Goal: Find specific page/section: Find specific page/section

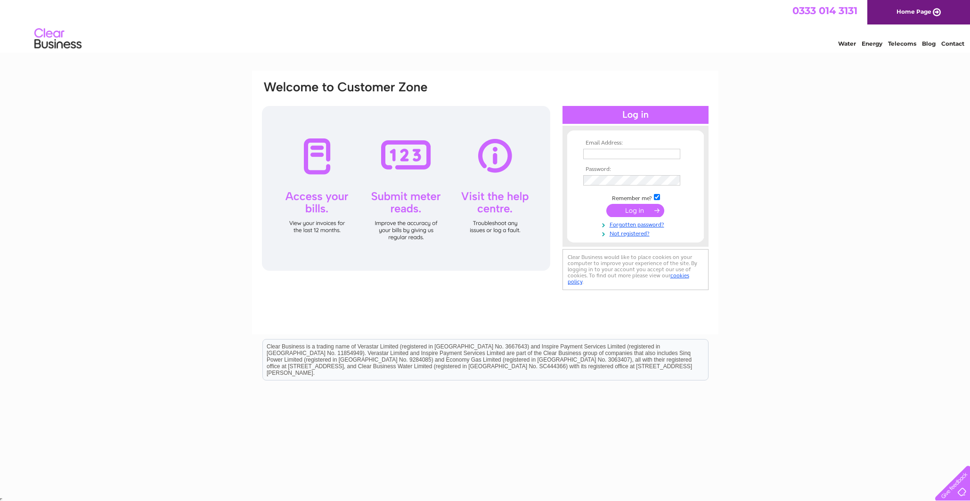
type input "accounts@groupnexus.co.uk"
click at [633, 210] on input "submit" at bounding box center [635, 210] width 58 height 13
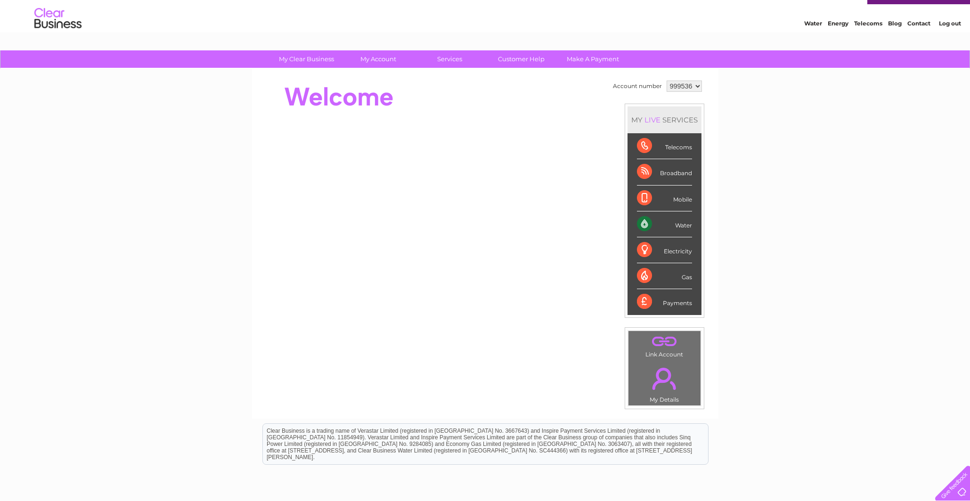
scroll to position [12, 0]
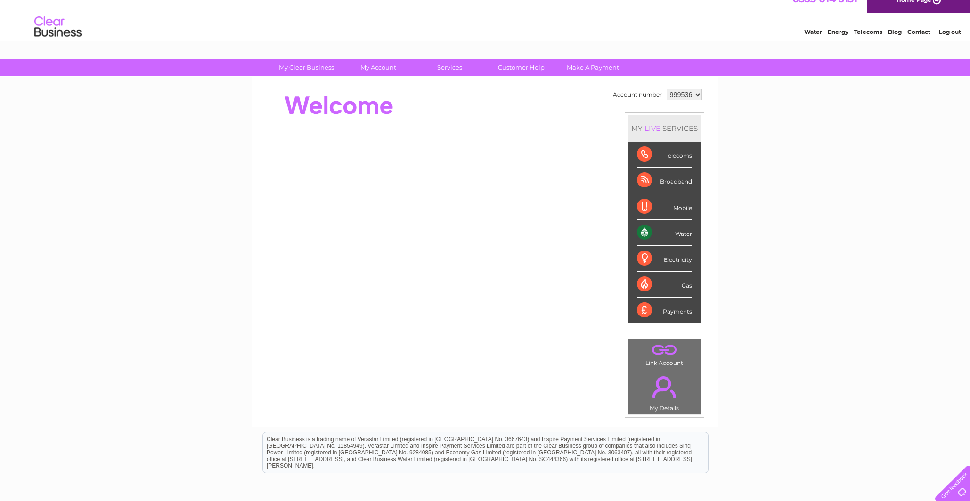
click at [682, 233] on div "Water" at bounding box center [664, 233] width 55 height 26
click at [637, 230] on div "Water" at bounding box center [664, 233] width 55 height 26
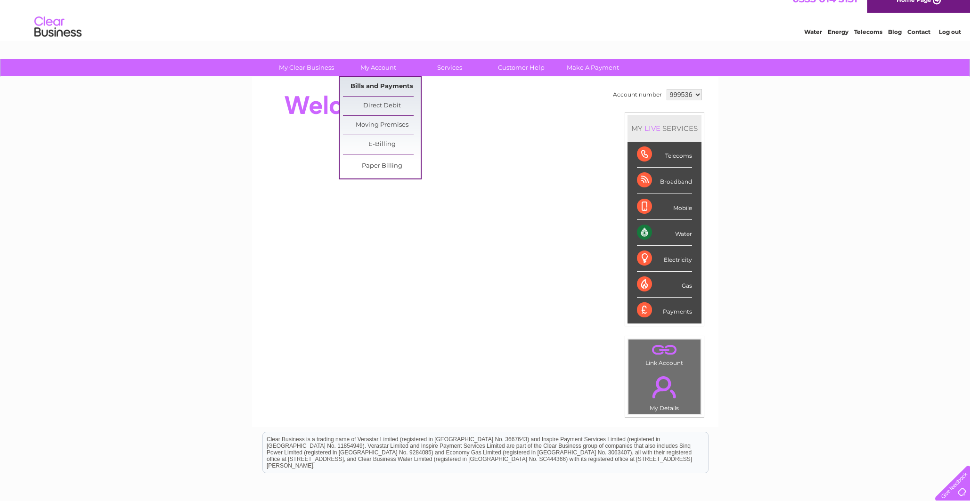
click at [381, 83] on link "Bills and Payments" at bounding box center [382, 86] width 78 height 19
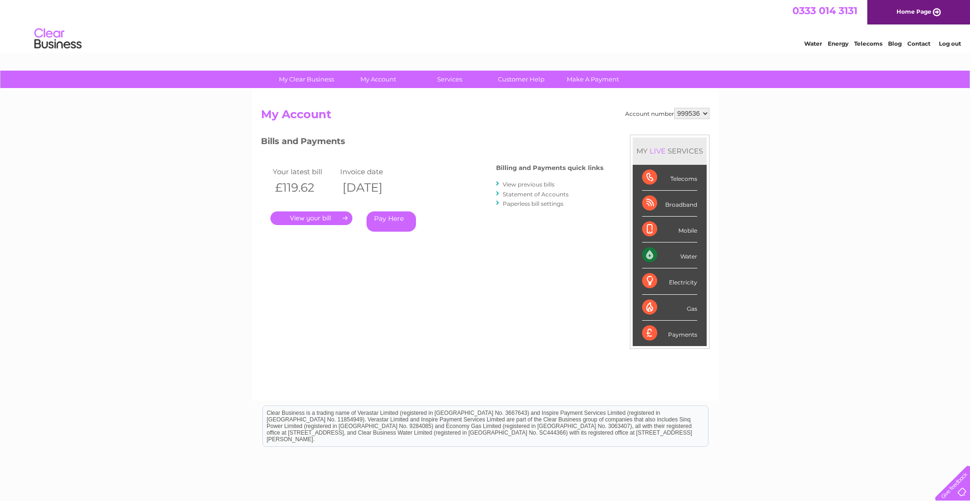
click at [312, 215] on link "." at bounding box center [311, 218] width 82 height 14
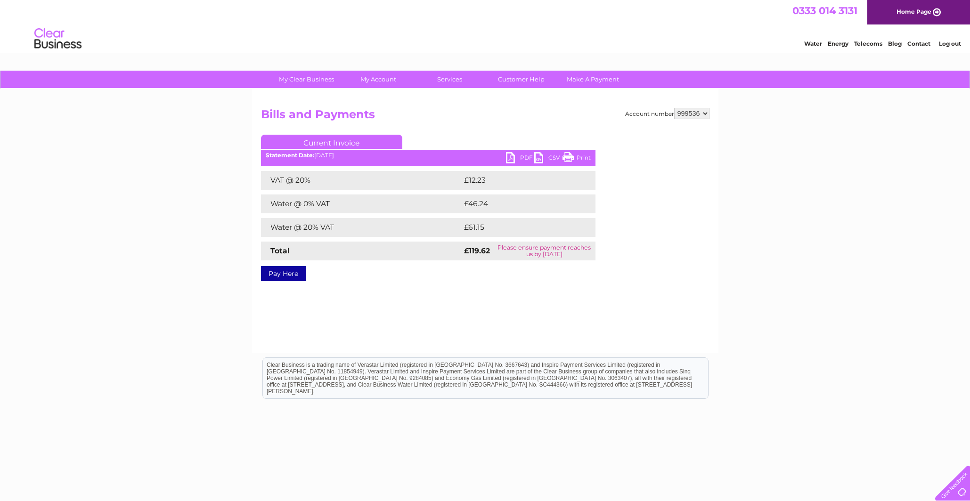
click at [568, 155] on link "Print" at bounding box center [576, 159] width 28 height 14
click at [509, 156] on link "PDF" at bounding box center [520, 159] width 28 height 14
